Goal: Task Accomplishment & Management: Use online tool/utility

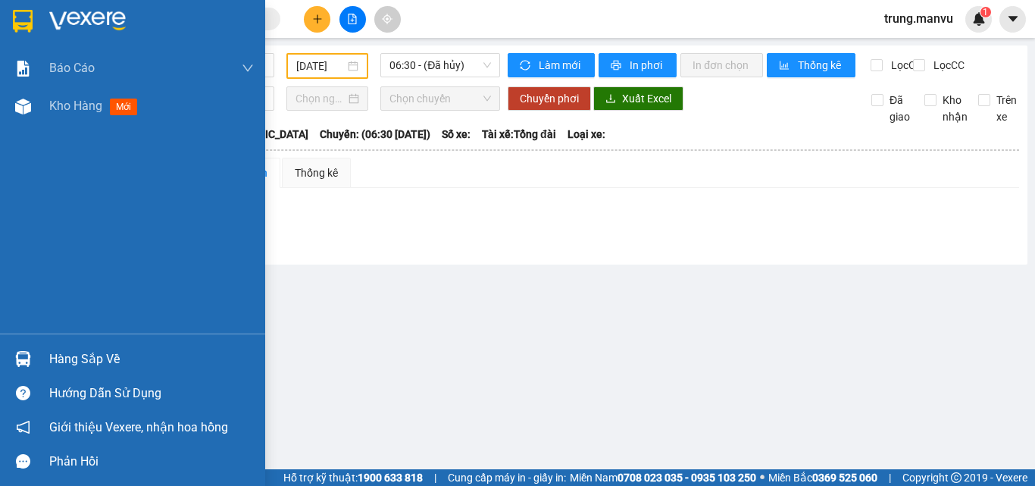
click at [21, 28] on img at bounding box center [23, 21] width 20 height 23
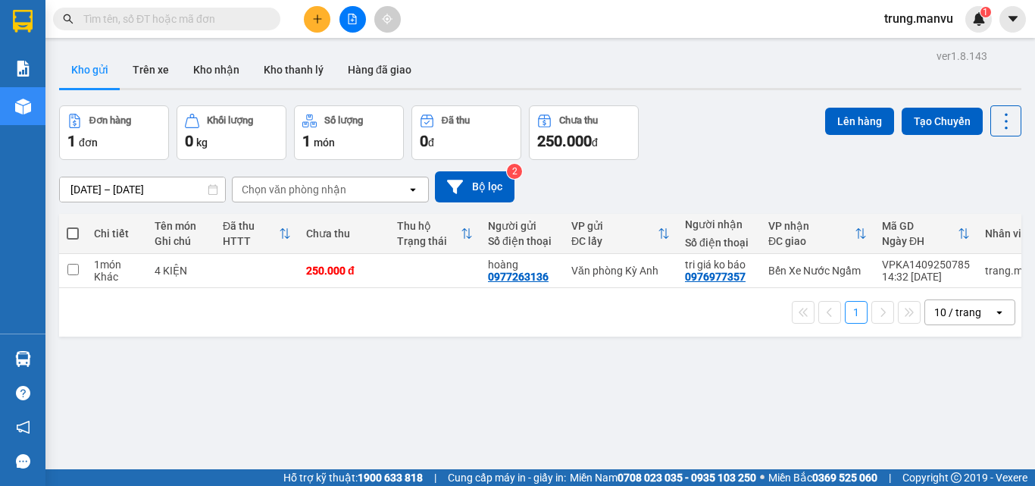
click at [171, 27] on span at bounding box center [166, 19] width 227 height 23
click at [173, 20] on input "text" at bounding box center [172, 19] width 179 height 17
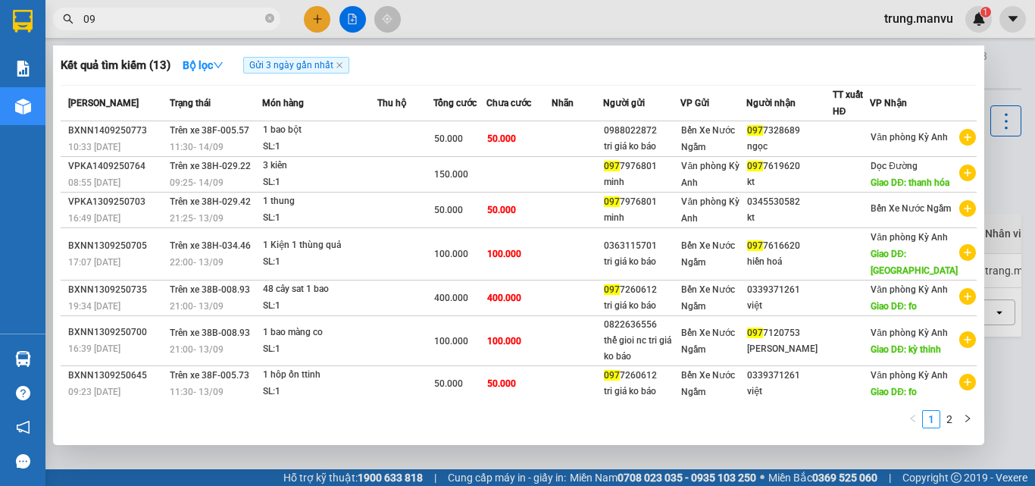
type input "0"
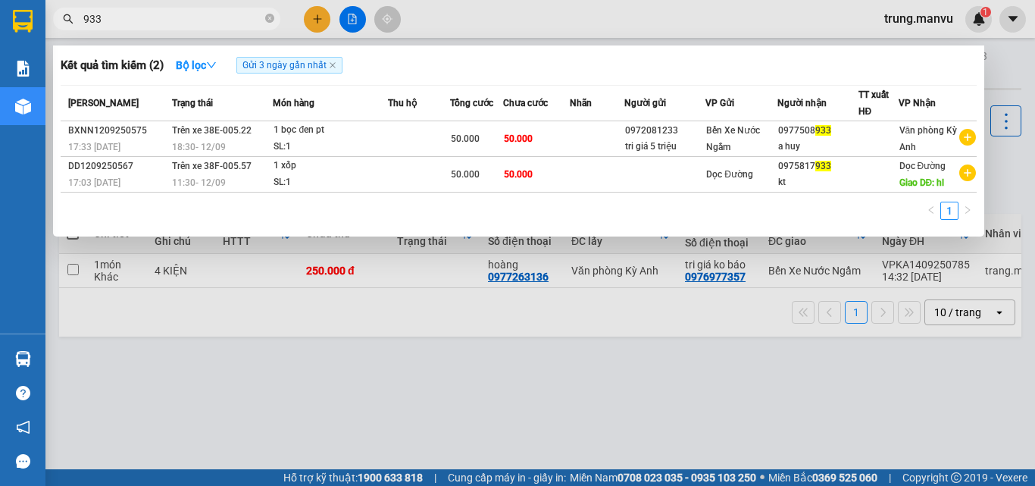
type input "933"
click at [410, 345] on div at bounding box center [517, 243] width 1035 height 486
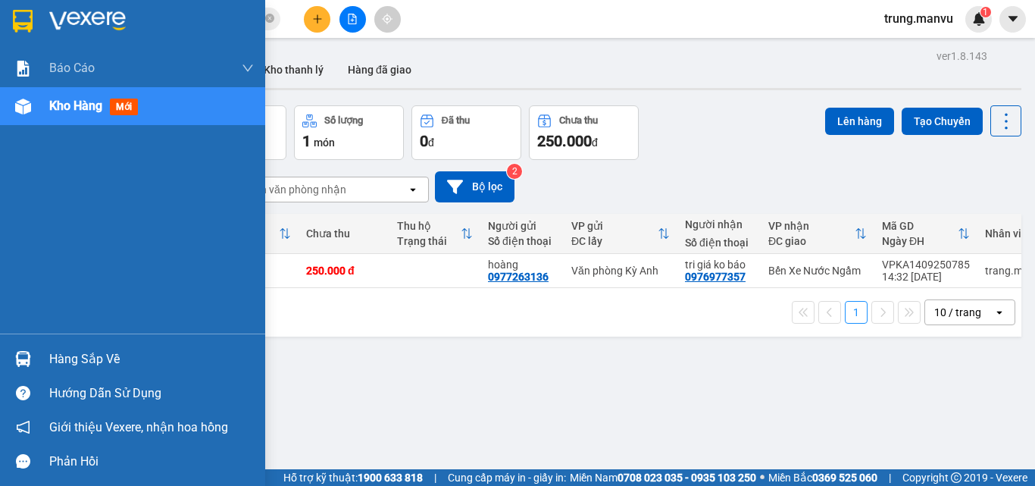
click at [26, 29] on img at bounding box center [23, 21] width 20 height 23
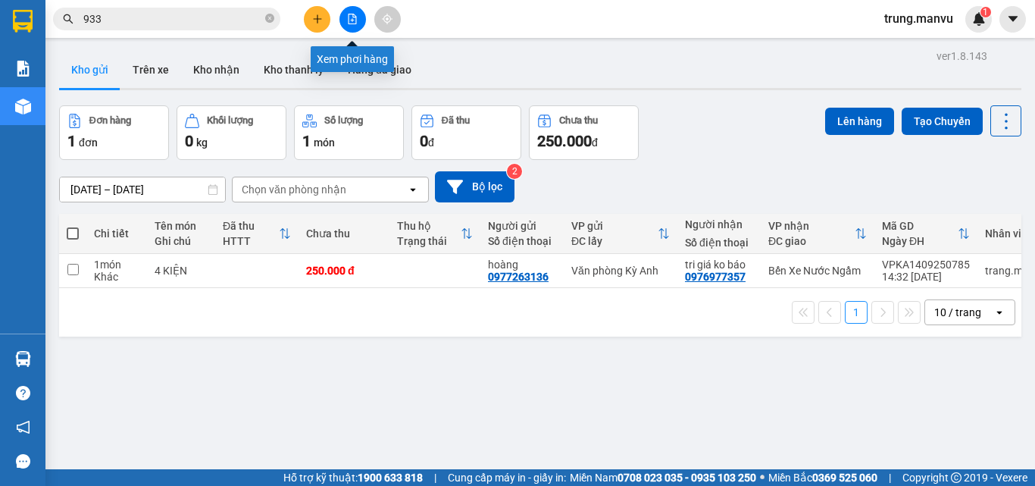
click at [346, 23] on button at bounding box center [353, 19] width 27 height 27
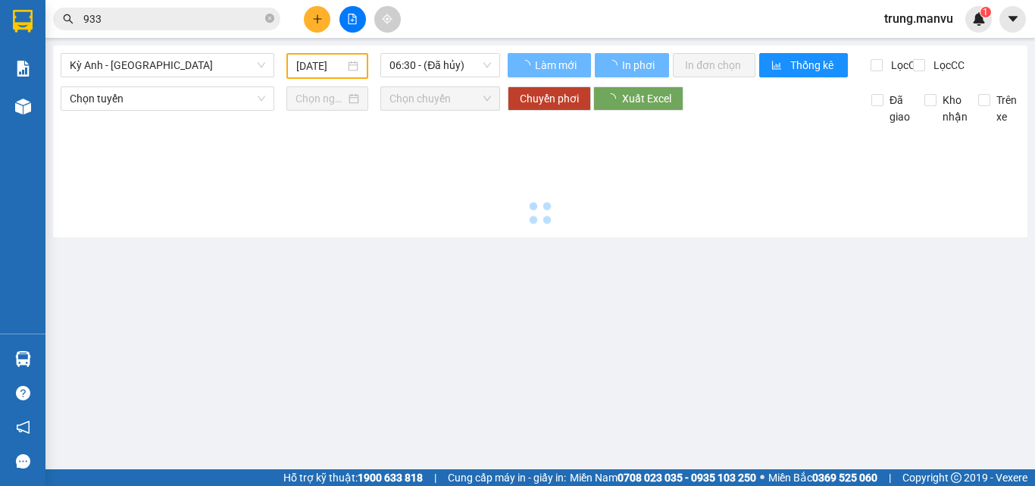
type input "[DATE]"
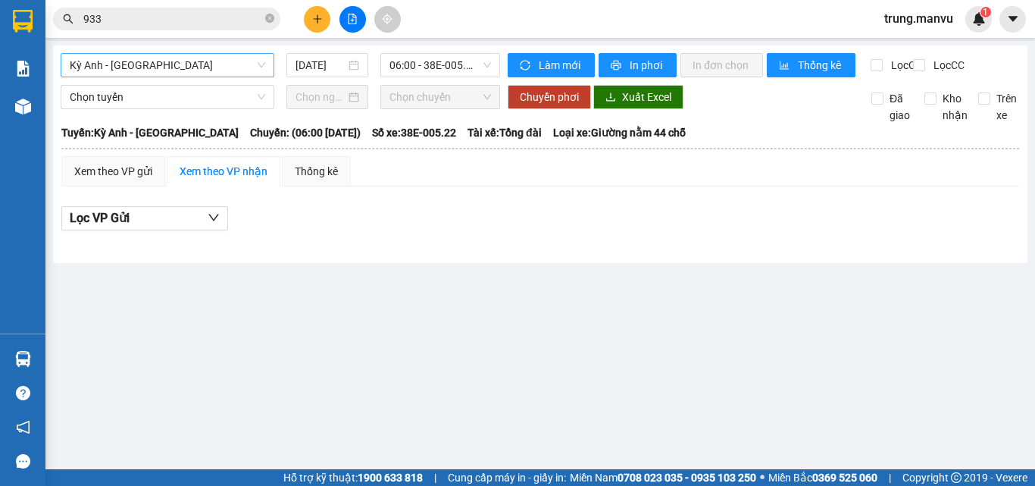
click at [88, 67] on span "Kỳ Anh - [GEOGRAPHIC_DATA]" at bounding box center [168, 65] width 196 height 23
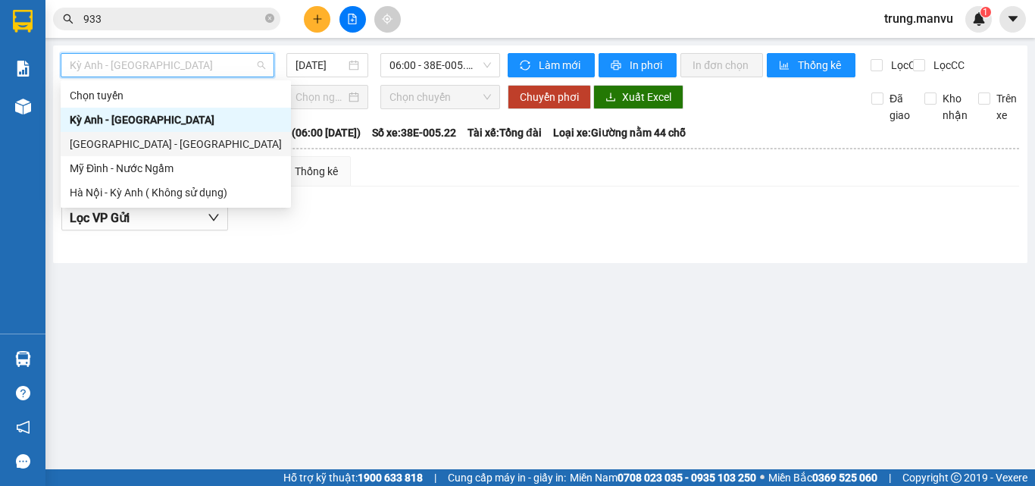
click at [112, 141] on div "[GEOGRAPHIC_DATA] - [GEOGRAPHIC_DATA]" at bounding box center [176, 144] width 212 height 17
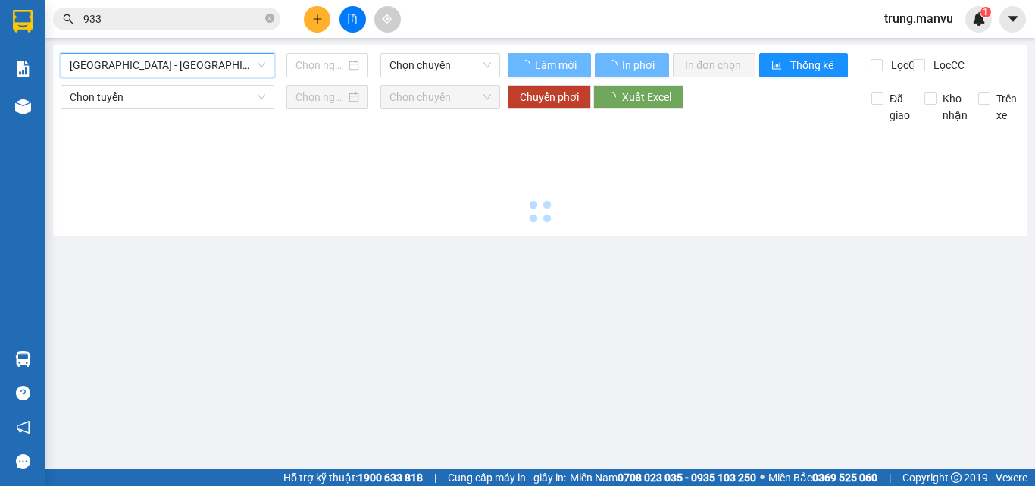
type input "[DATE]"
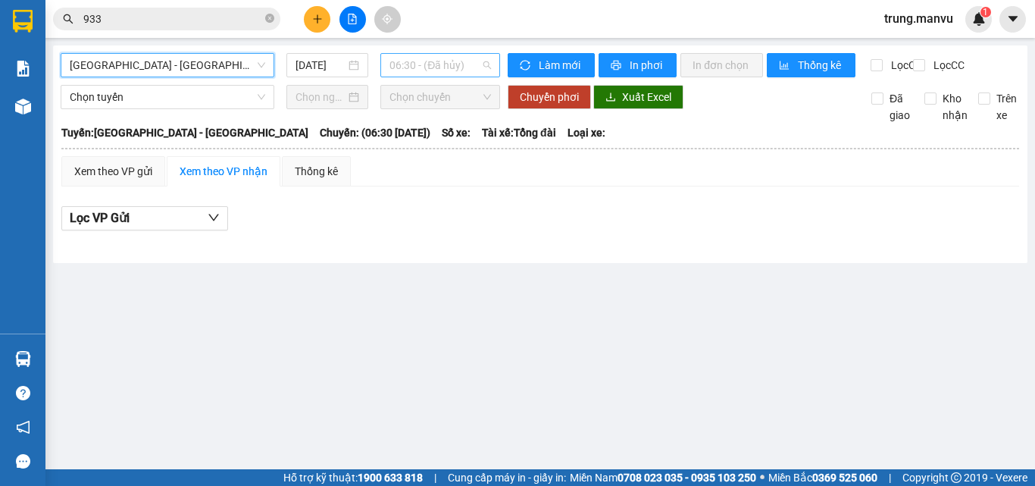
click at [415, 59] on span "06:30 - (Đã hủy)" at bounding box center [441, 65] width 102 height 23
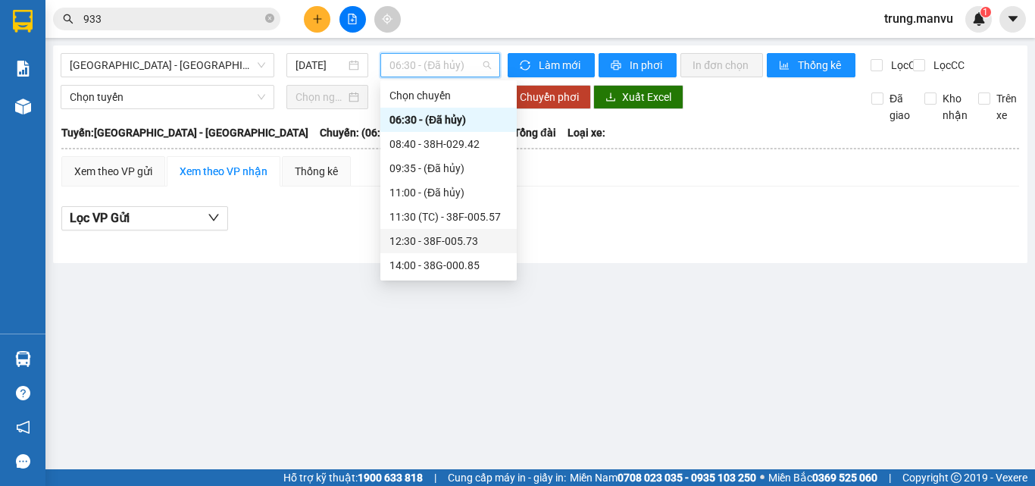
click at [460, 230] on div "12:30 - 38F-005.73" at bounding box center [448, 241] width 136 height 24
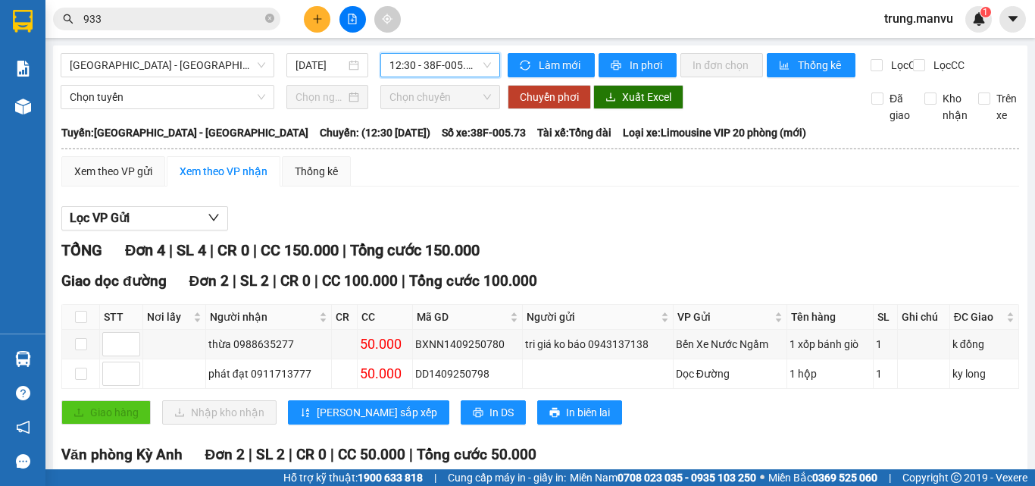
click at [442, 74] on span "12:30 - 38F-005.73" at bounding box center [441, 65] width 102 height 23
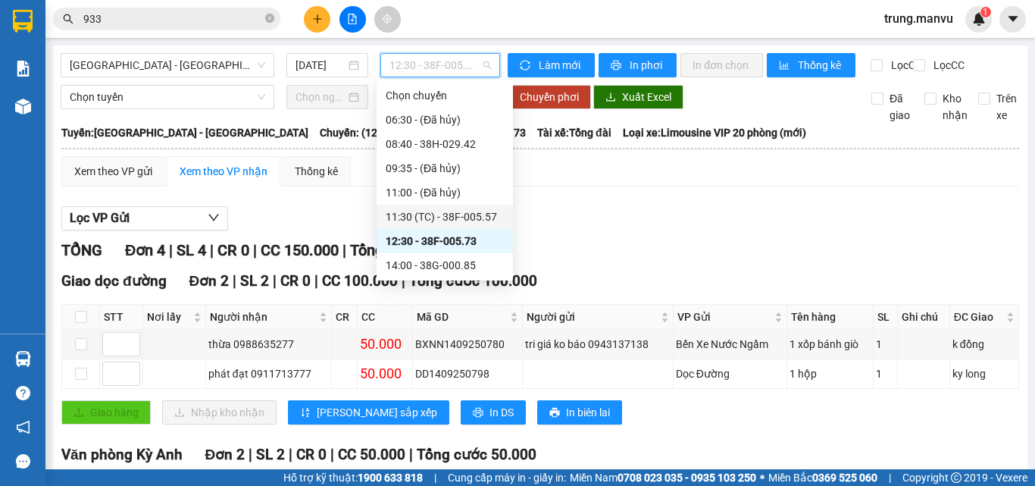
click at [456, 205] on div "11:30 (TC) - 38F-005.57" at bounding box center [445, 217] width 136 height 24
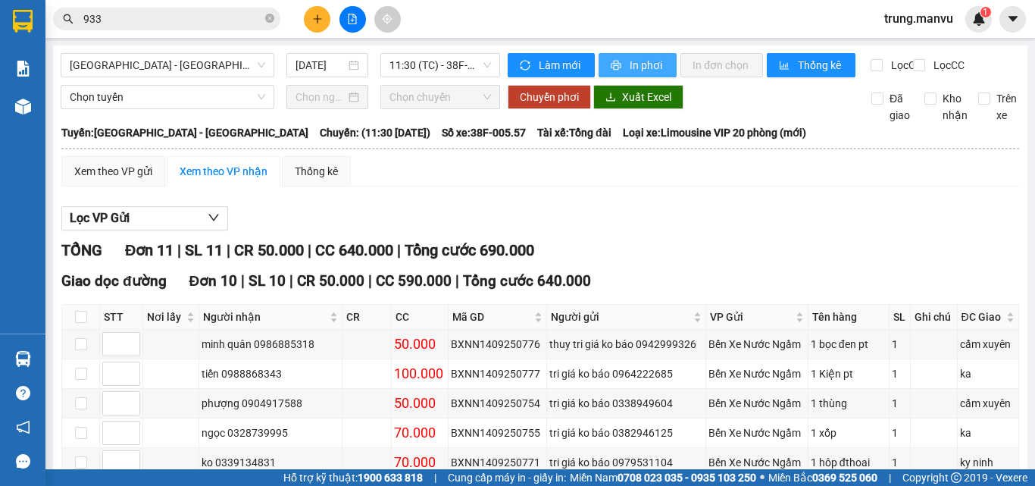
click at [615, 69] on span "printer" at bounding box center [617, 66] width 13 height 12
